Goal: Task Accomplishment & Management: Manage account settings

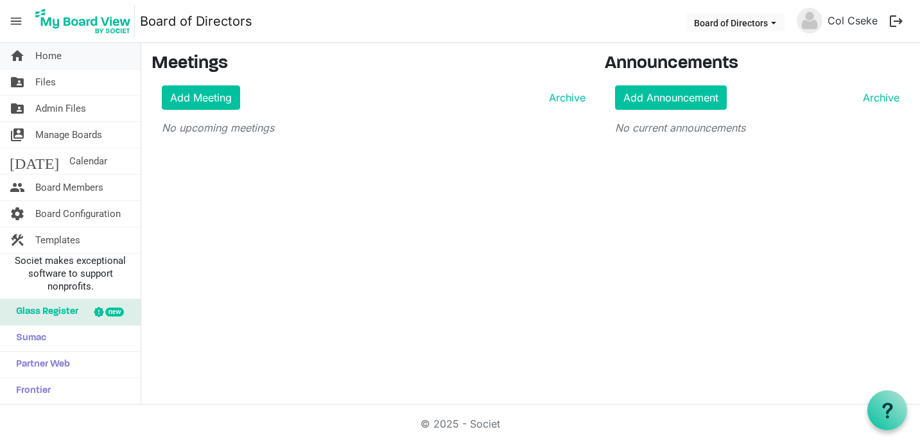
click at [46, 55] on span "Home" at bounding box center [48, 56] width 26 height 26
click at [72, 189] on span "Board Members" at bounding box center [69, 188] width 68 height 26
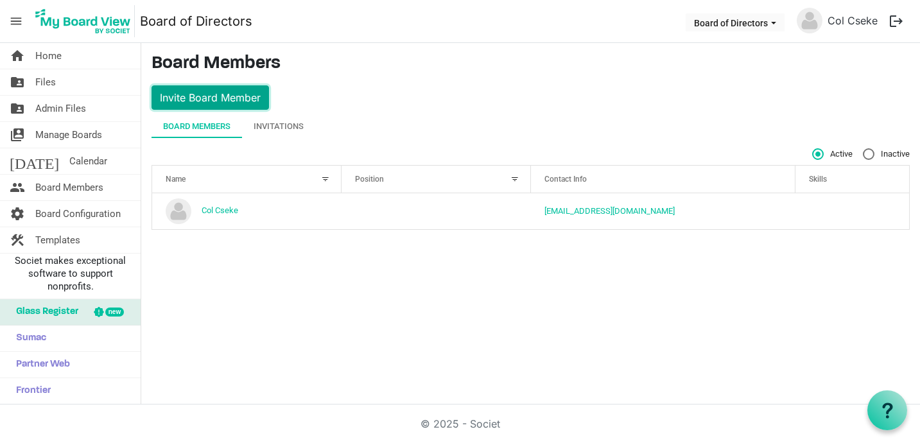
click at [196, 98] on button "Invite Board Member" at bounding box center [210, 97] width 117 height 24
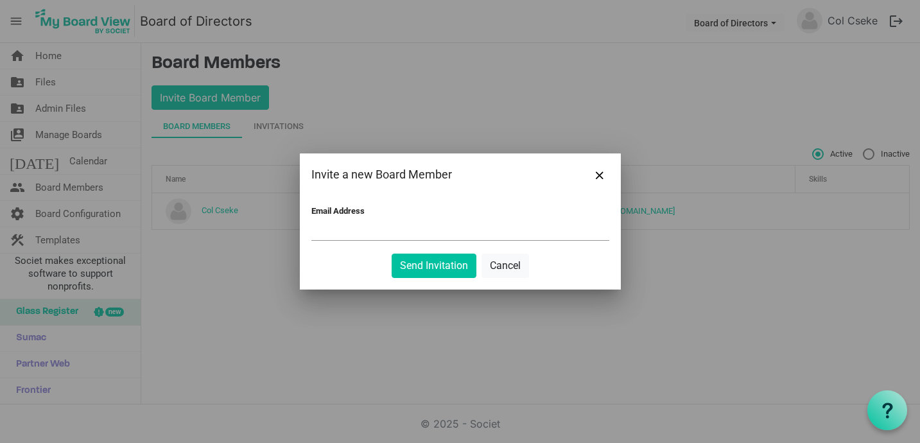
click at [649, 292] on div at bounding box center [460, 221] width 920 height 443
click at [600, 175] on span "Close" at bounding box center [600, 175] width 8 height 8
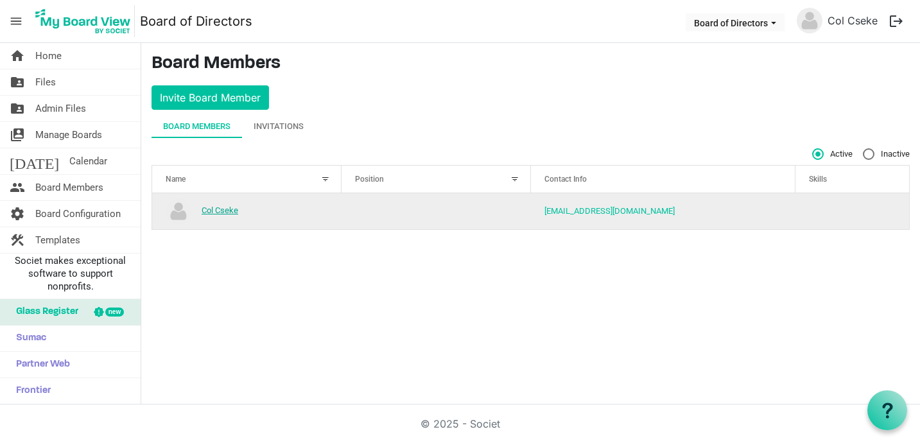
click at [222, 210] on link "Col Cseke" at bounding box center [220, 210] width 37 height 10
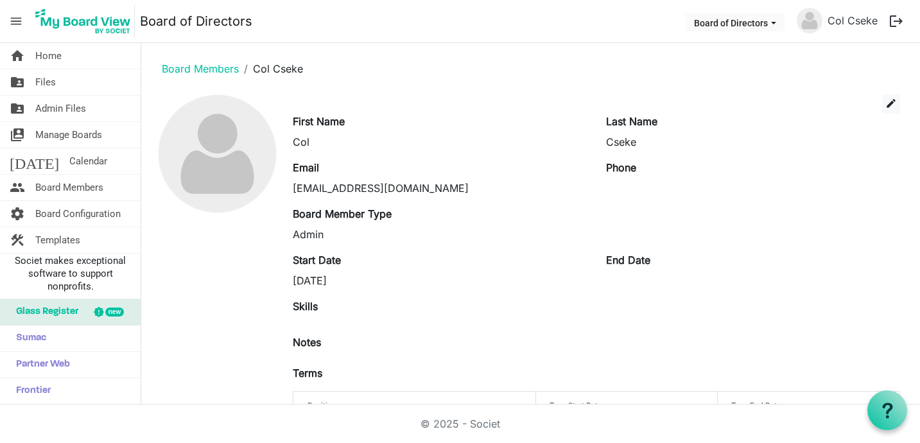
scroll to position [60, 0]
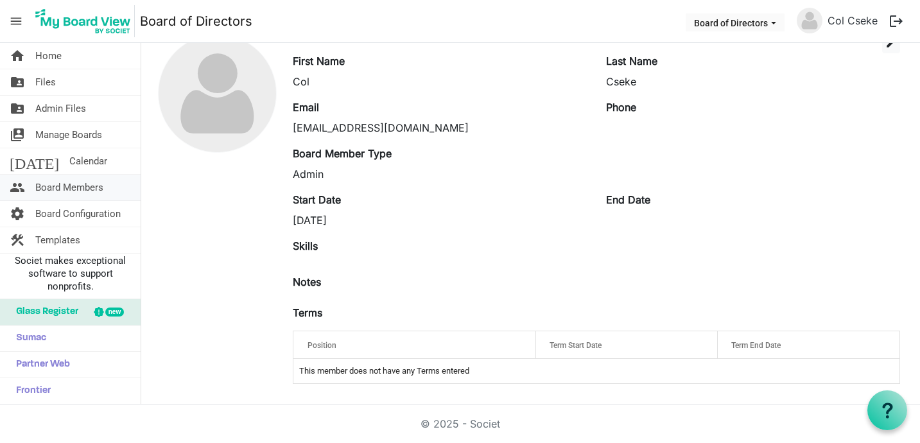
click at [62, 187] on span "Board Members" at bounding box center [69, 188] width 68 height 26
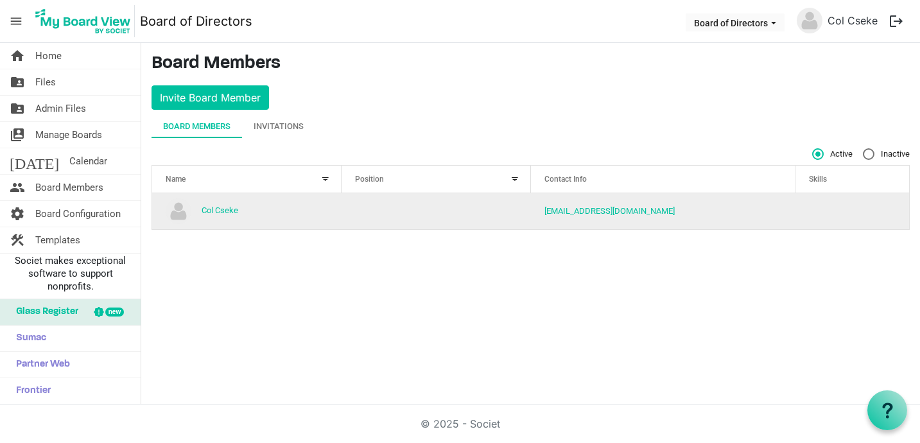
click at [419, 216] on td "column header Position" at bounding box center [436, 211] width 189 height 36
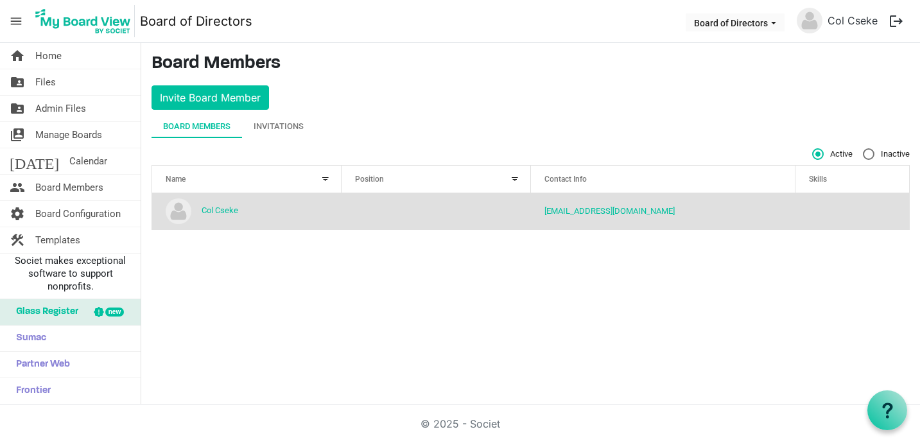
click at [173, 210] on img "Col Cseke is template cell column header Name" at bounding box center [179, 211] width 26 height 26
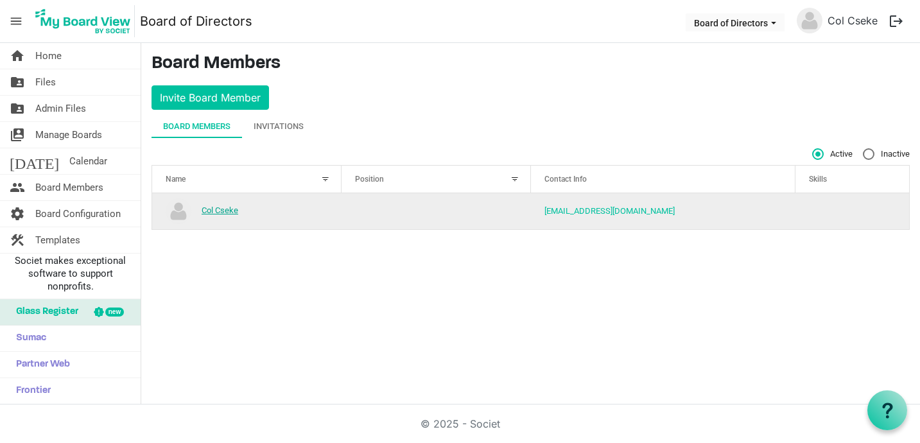
click at [220, 213] on link "Col Cseke" at bounding box center [220, 210] width 37 height 10
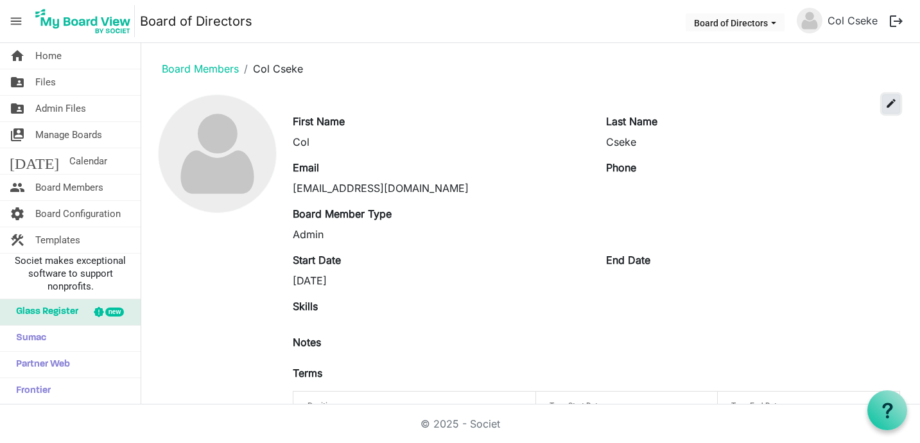
click at [888, 103] on span "edit" at bounding box center [891, 104] width 12 height 12
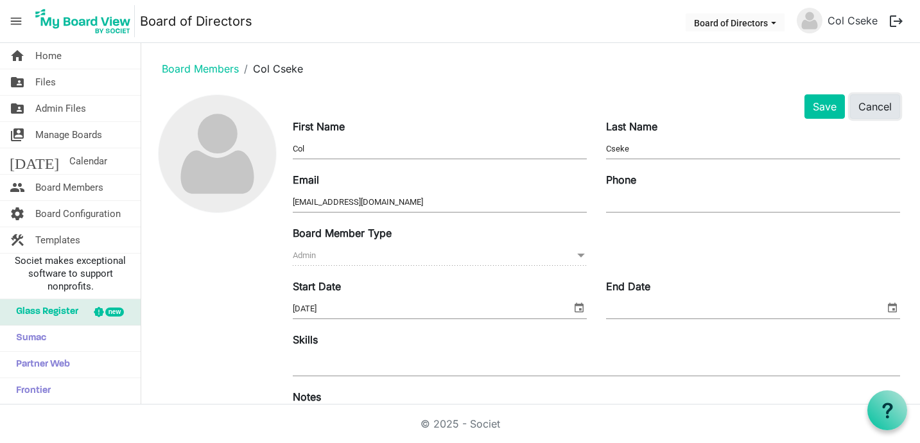
click at [868, 107] on button "Cancel" at bounding box center [875, 106] width 50 height 24
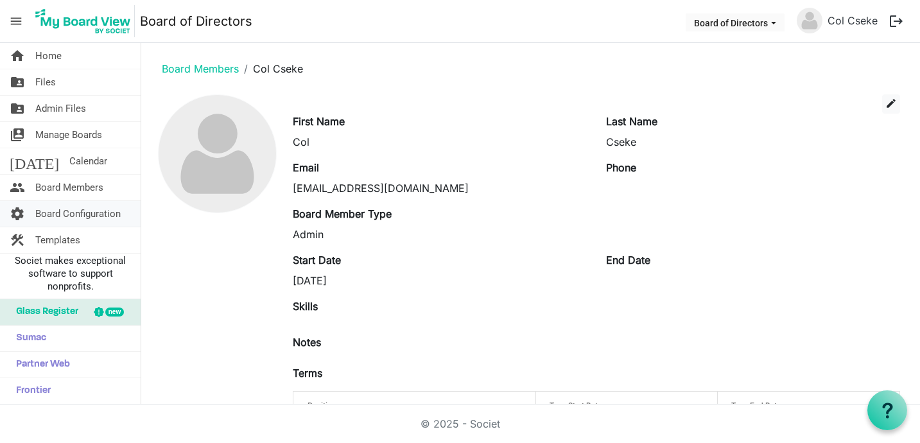
click at [79, 214] on span "Board Configuration" at bounding box center [77, 214] width 85 height 26
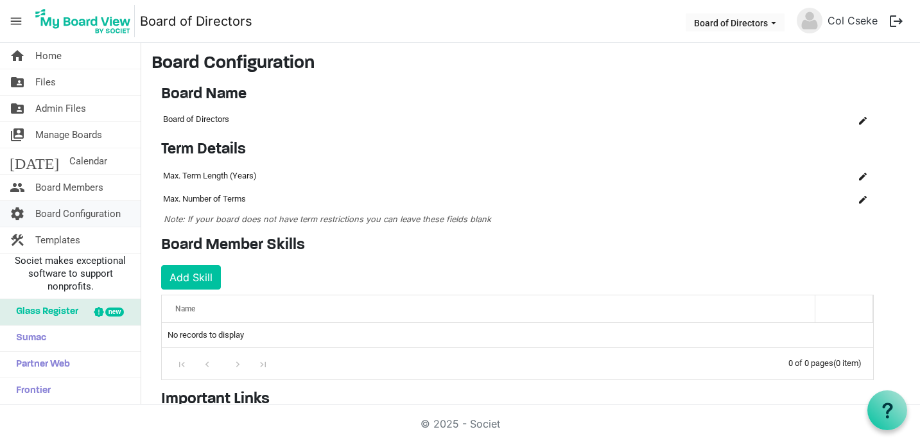
click at [57, 218] on span "Board Configuration" at bounding box center [77, 214] width 85 height 26
click at [51, 237] on span "Templates" at bounding box center [57, 240] width 45 height 26
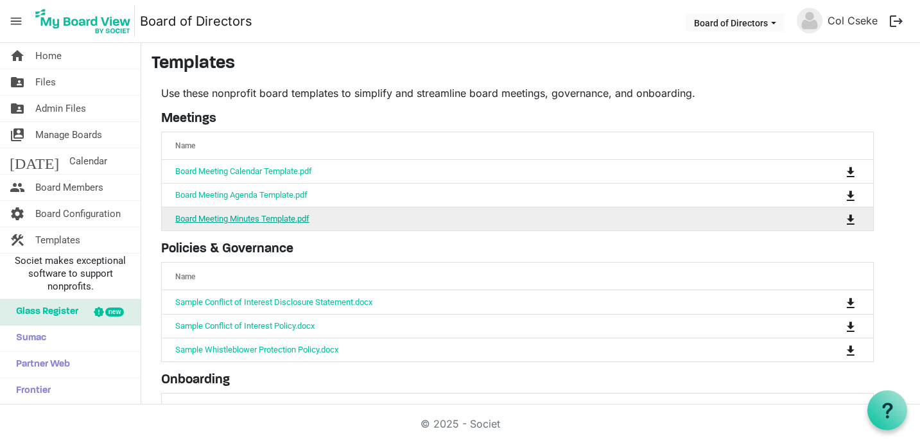
click at [201, 219] on link "Board Meeting Minutes Template.pdf" at bounding box center [242, 219] width 134 height 10
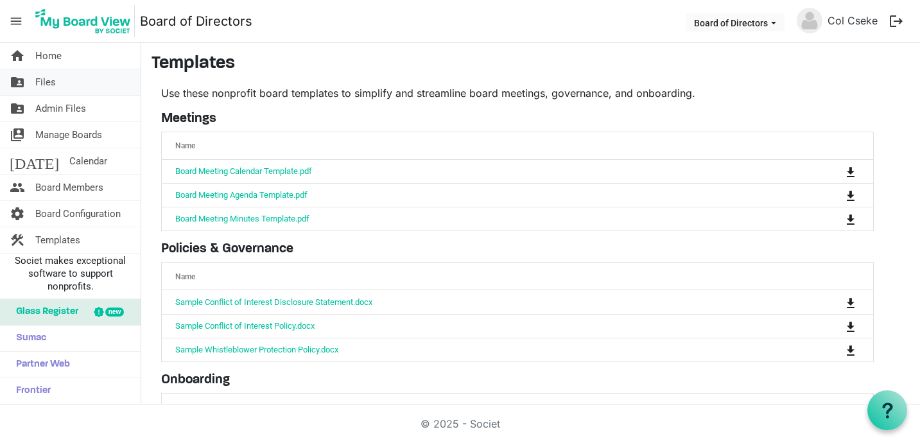
click at [48, 80] on span "Files" at bounding box center [45, 82] width 21 height 26
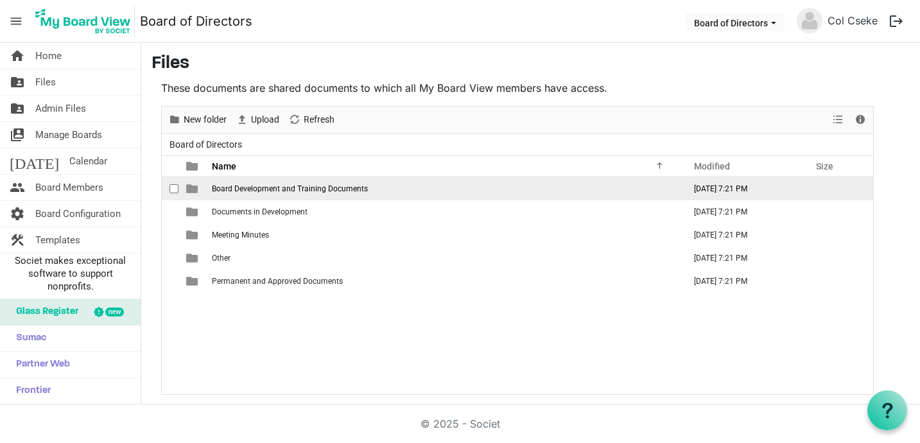
click at [265, 186] on span "Board Development and Training Documents" at bounding box center [290, 188] width 156 height 9
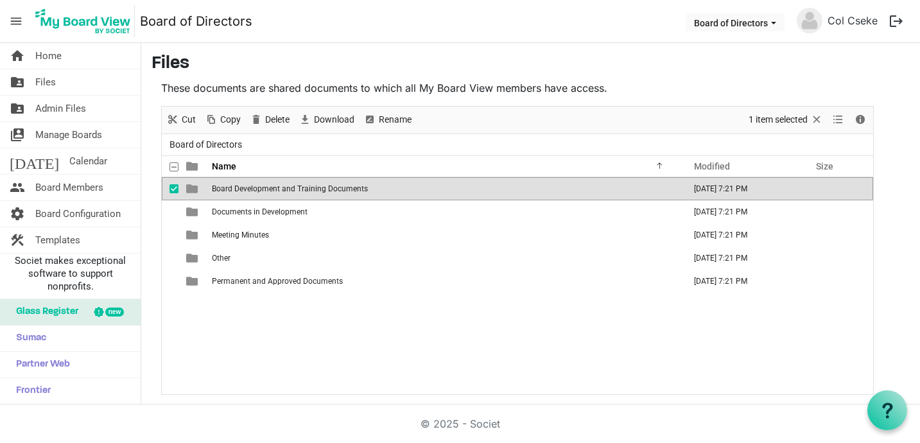
click at [265, 186] on span "Board Development and Training Documents" at bounding box center [290, 188] width 156 height 9
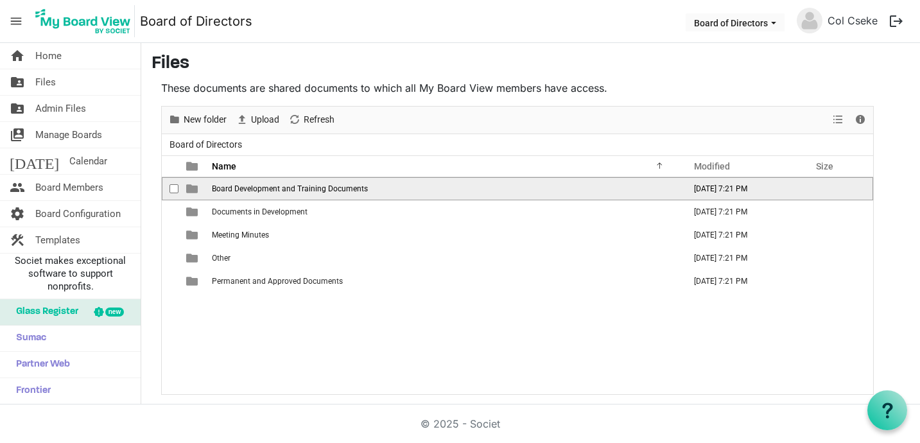
click at [265, 186] on span "Board Development and Training Documents" at bounding box center [290, 188] width 156 height 9
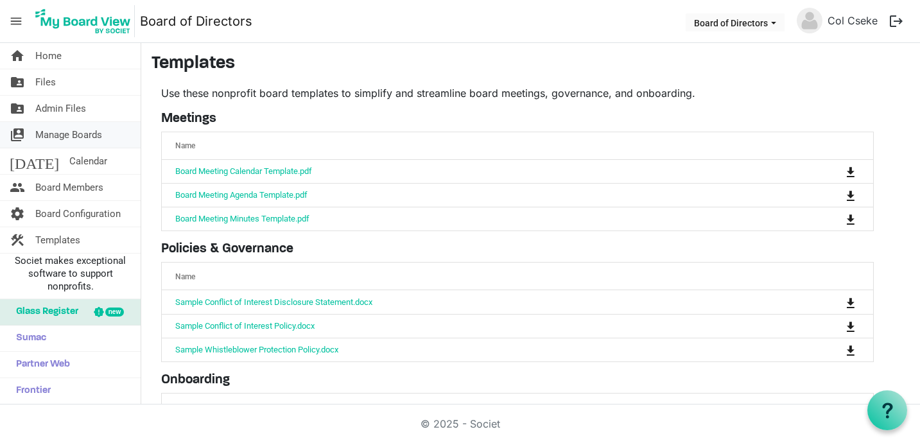
click at [53, 132] on span "Manage Boards" at bounding box center [68, 135] width 67 height 26
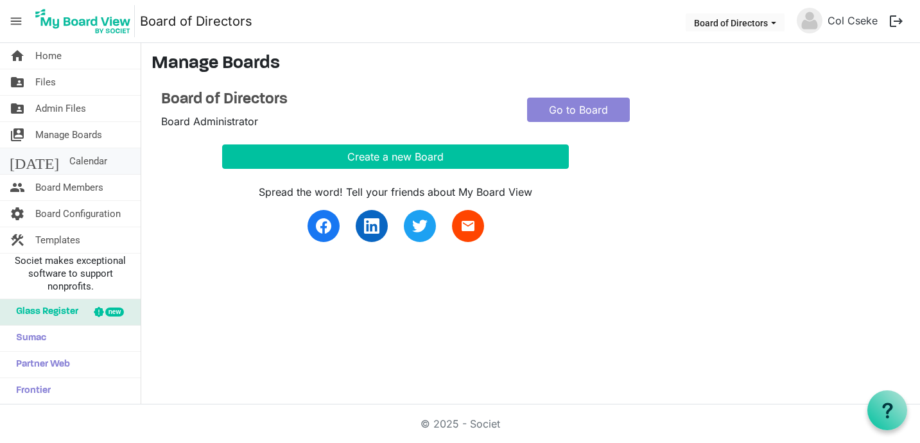
click at [69, 158] on span "Calendar" at bounding box center [88, 161] width 38 height 26
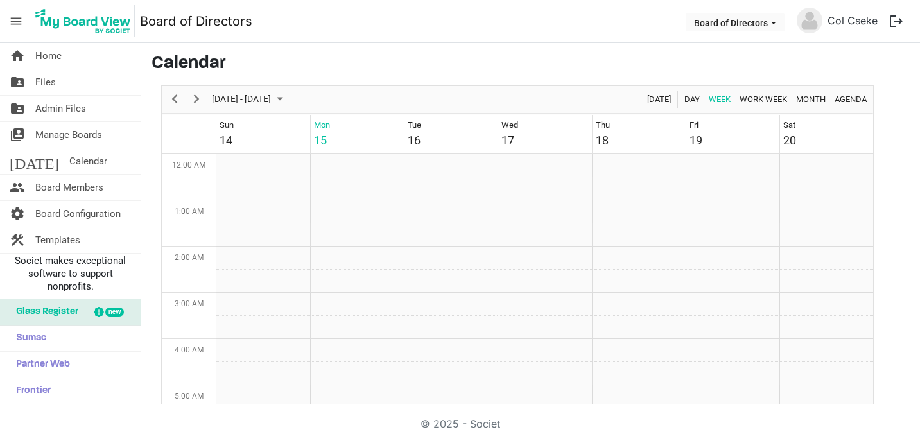
scroll to position [416, 0]
click at [65, 184] on span "Board Members" at bounding box center [69, 188] width 68 height 26
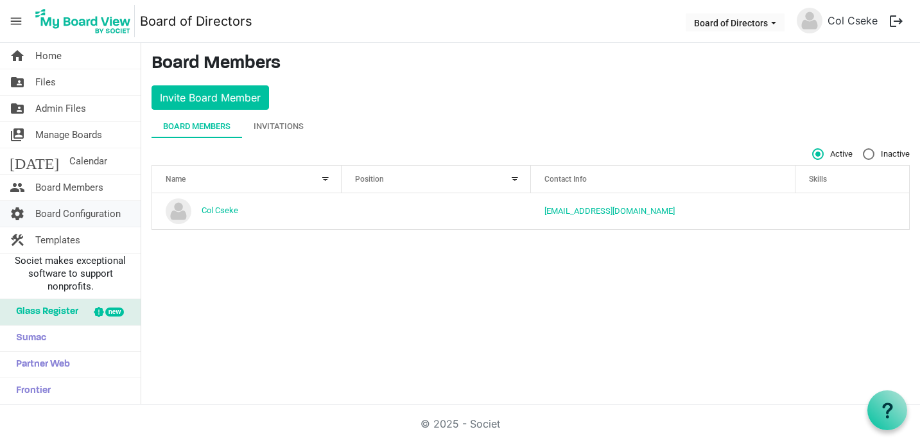
click at [67, 212] on span "Board Configuration" at bounding box center [77, 214] width 85 height 26
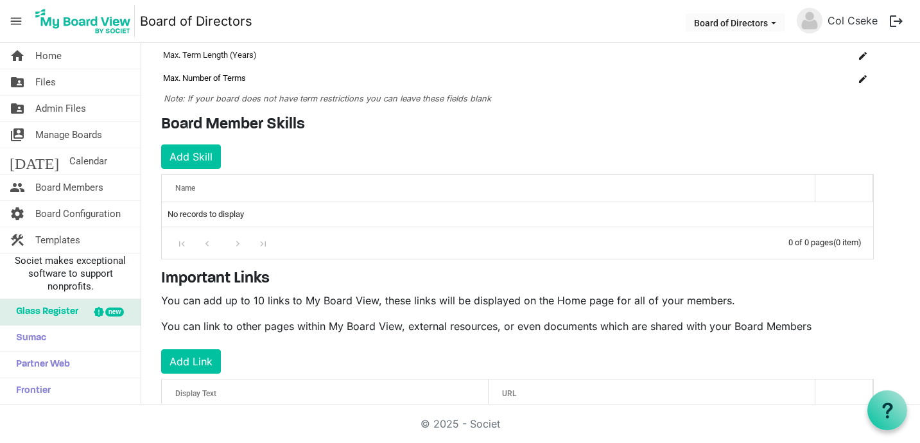
scroll to position [179, 0]
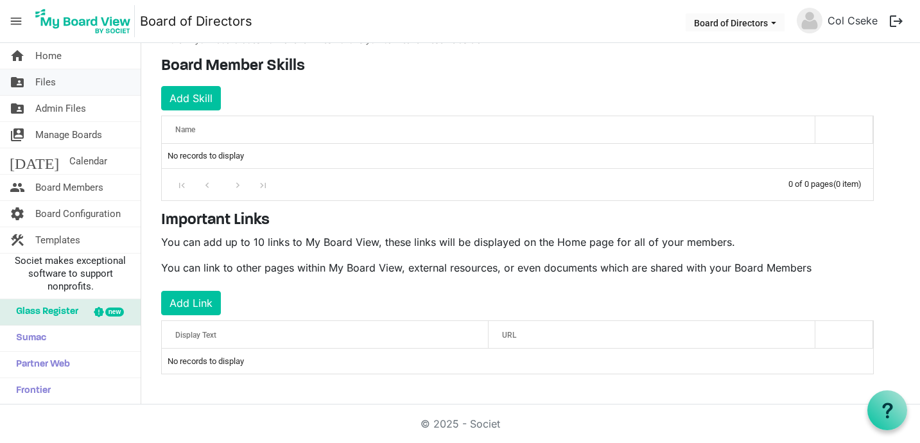
click at [45, 82] on span "Files" at bounding box center [45, 82] width 21 height 26
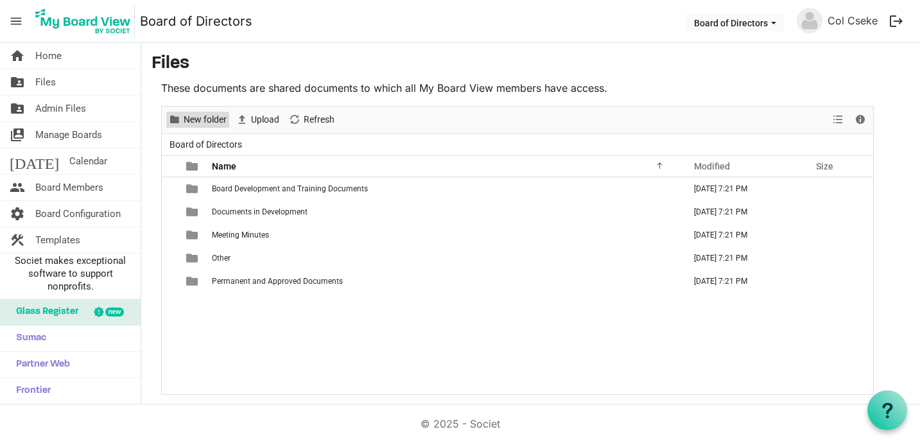
click at [196, 119] on span "New folder" at bounding box center [205, 120] width 46 height 16
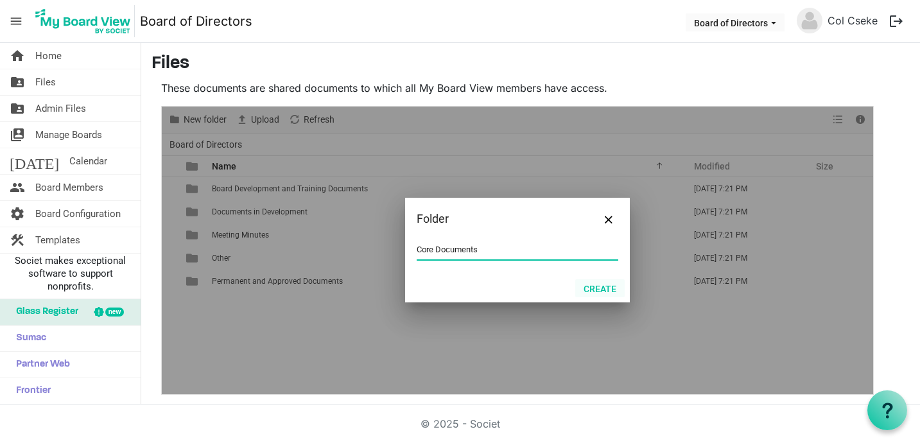
type input "Core Documents"
click at [601, 288] on button "Create" at bounding box center [599, 288] width 49 height 18
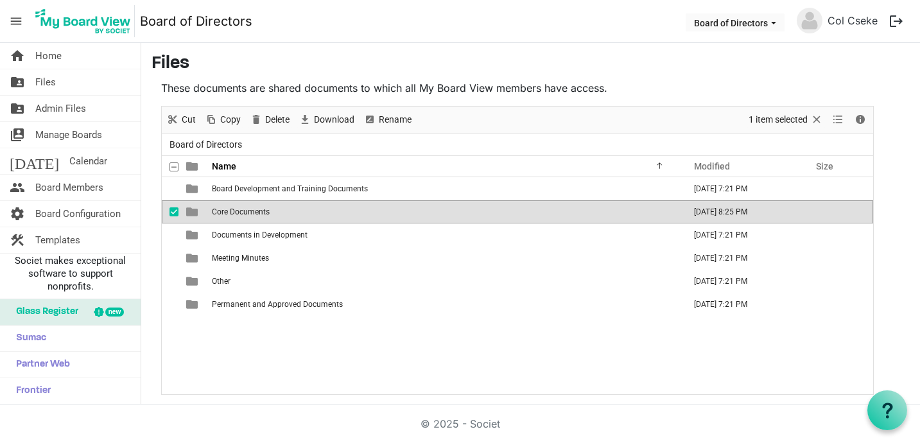
click at [239, 210] on span "Core Documents" at bounding box center [241, 211] width 58 height 9
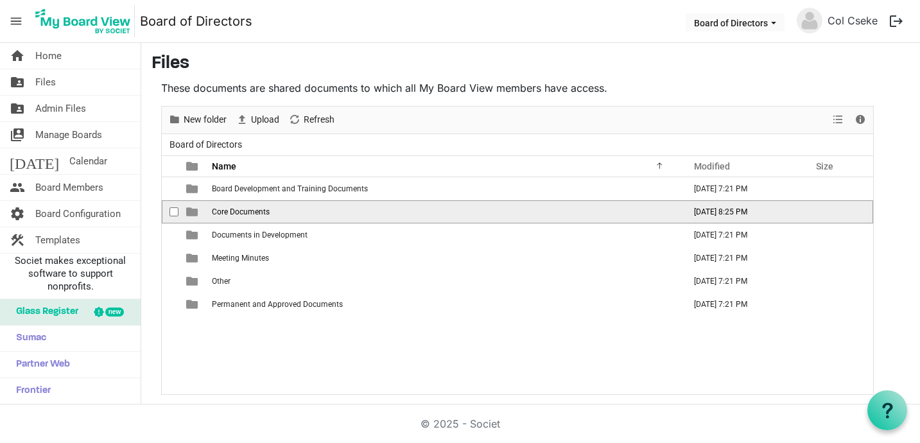
click at [239, 210] on span "Core Documents" at bounding box center [241, 211] width 58 height 9
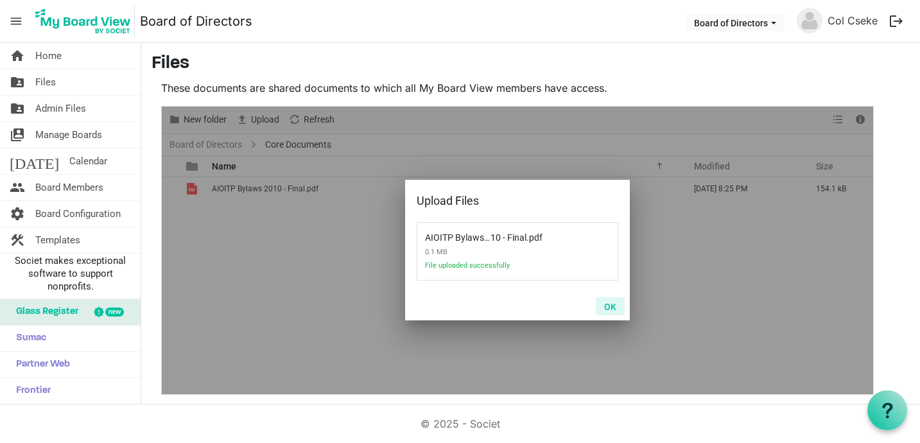
click at [611, 305] on button "OK" at bounding box center [610, 306] width 29 height 18
click at [610, 305] on button "OK" at bounding box center [610, 306] width 29 height 18
click at [609, 308] on button "OK" at bounding box center [610, 306] width 29 height 18
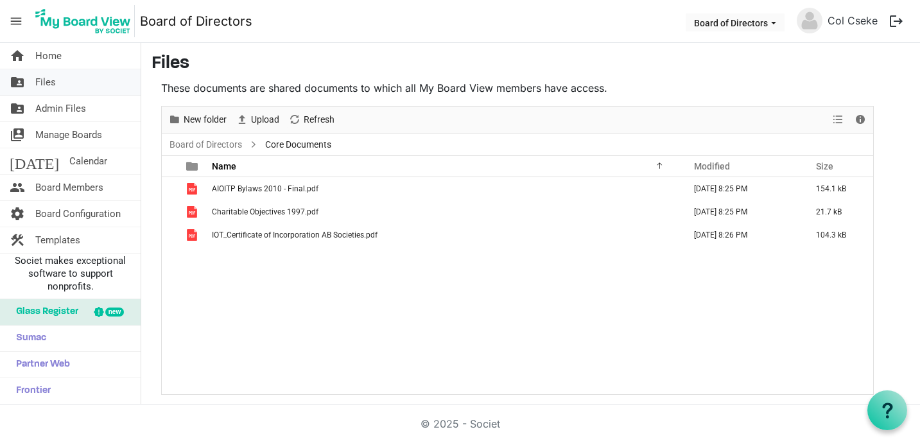
click at [58, 81] on link "folder_shared Files" at bounding box center [70, 82] width 141 height 26
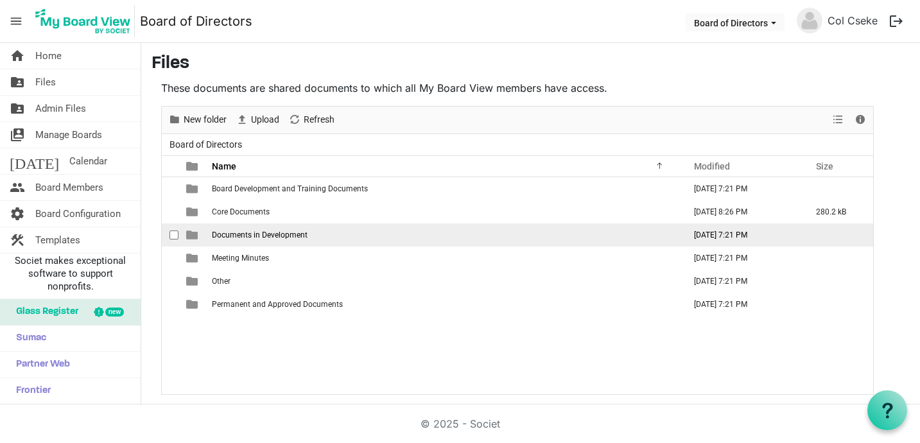
click at [276, 236] on span "Documents in Development" at bounding box center [260, 234] width 96 height 9
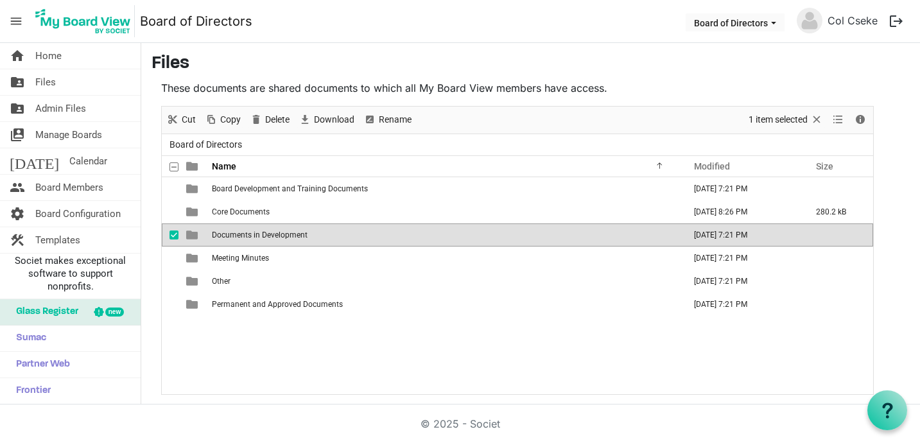
click at [276, 236] on span "Documents in Development" at bounding box center [260, 234] width 96 height 9
